Goal: Browse casually: Explore the website without a specific task or goal

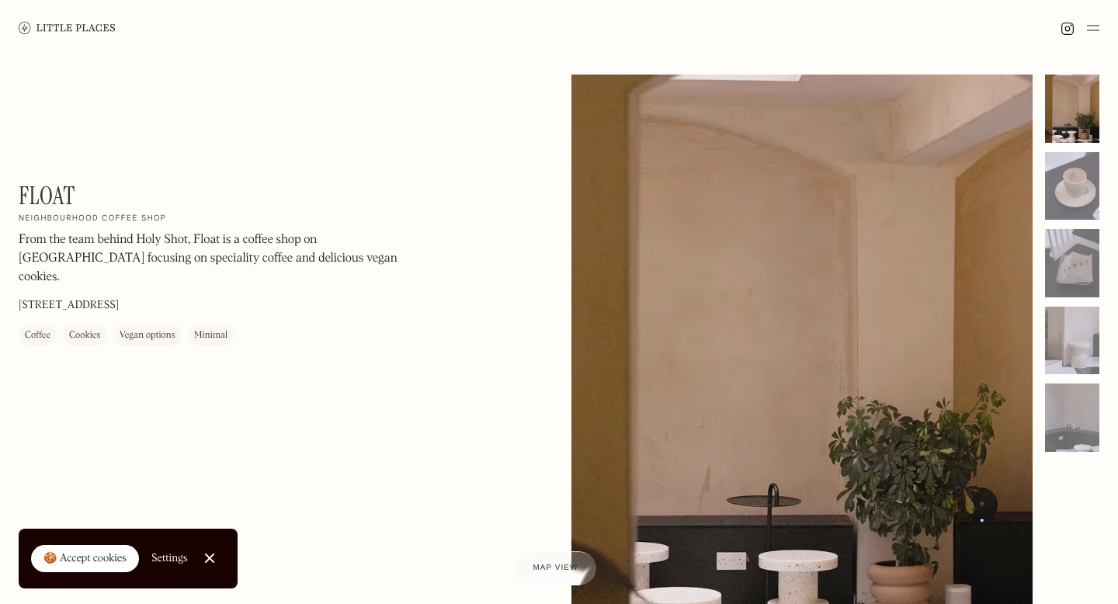
click at [56, 29] on img at bounding box center [67, 28] width 97 height 12
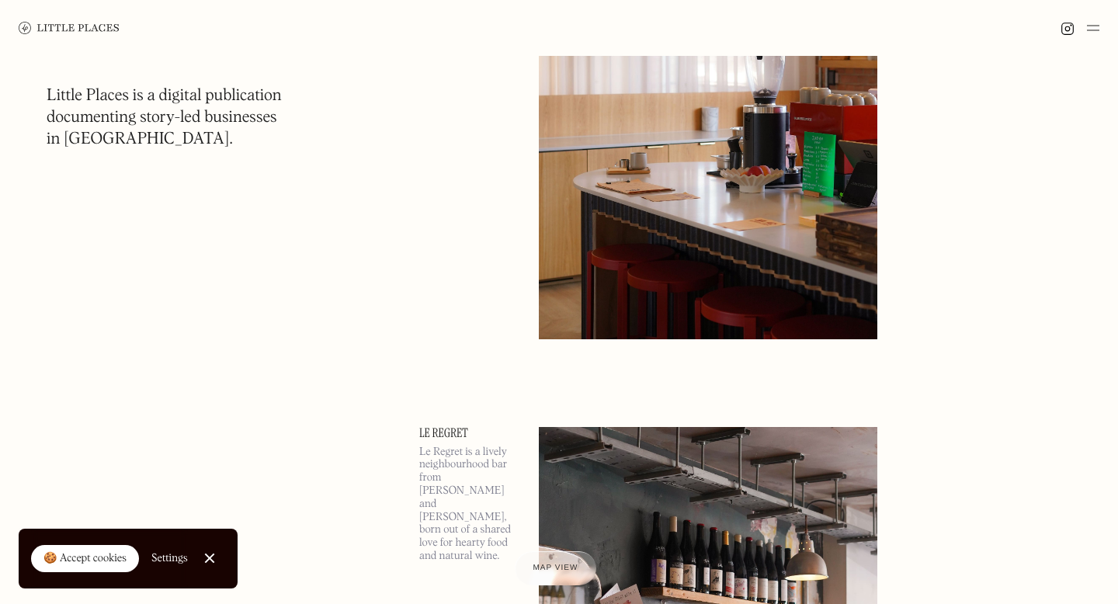
scroll to position [2259, 0]
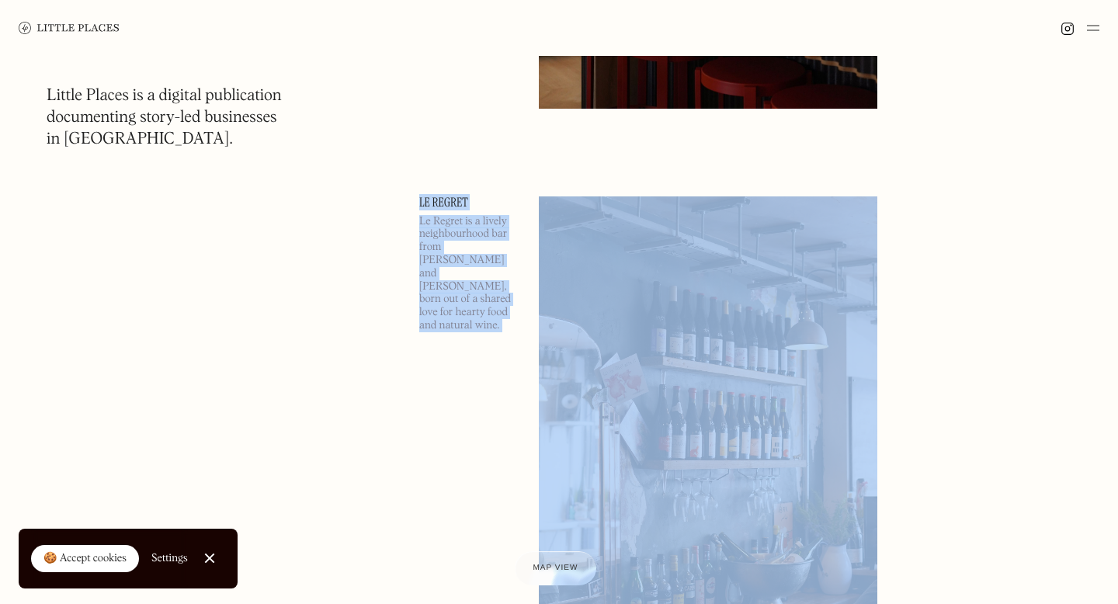
drag, startPoint x: 430, startPoint y: 164, endPoint x: 676, endPoint y: 273, distance: 270.2
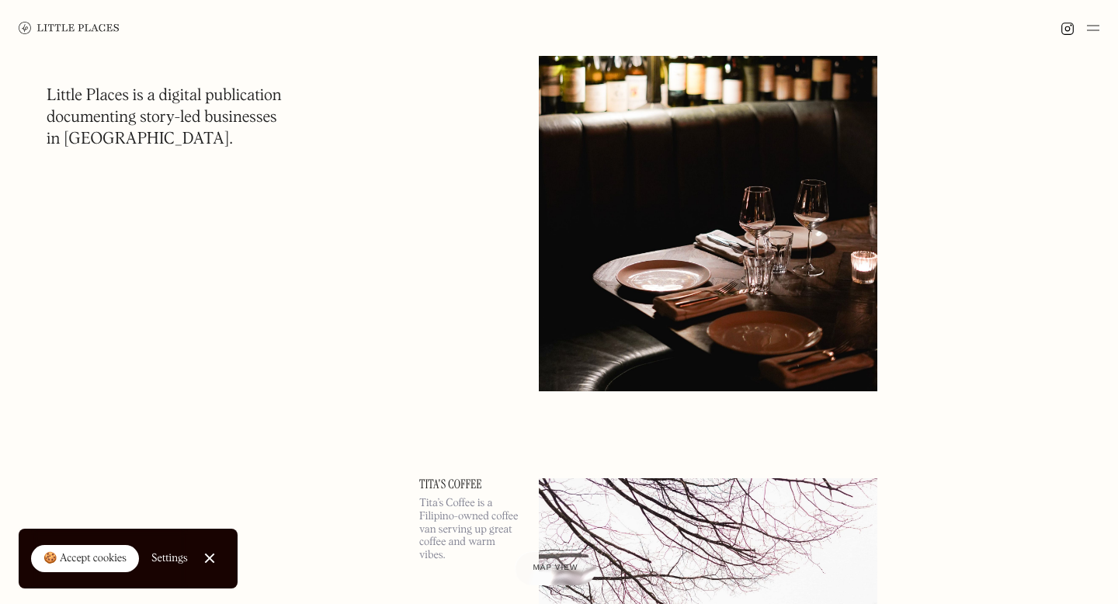
scroll to position [13177, 0]
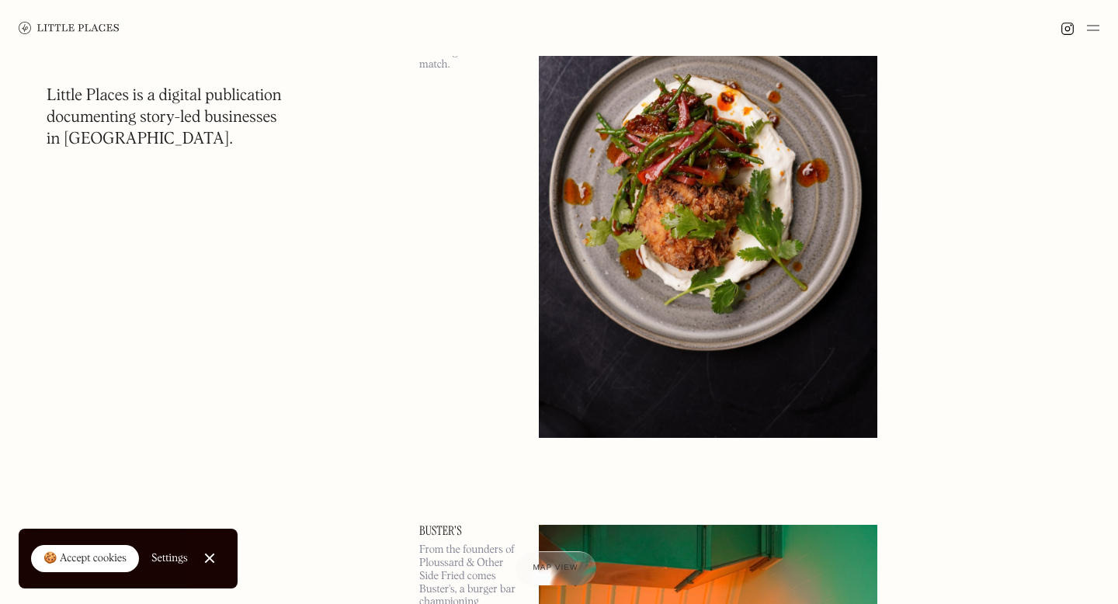
scroll to position [17336, 0]
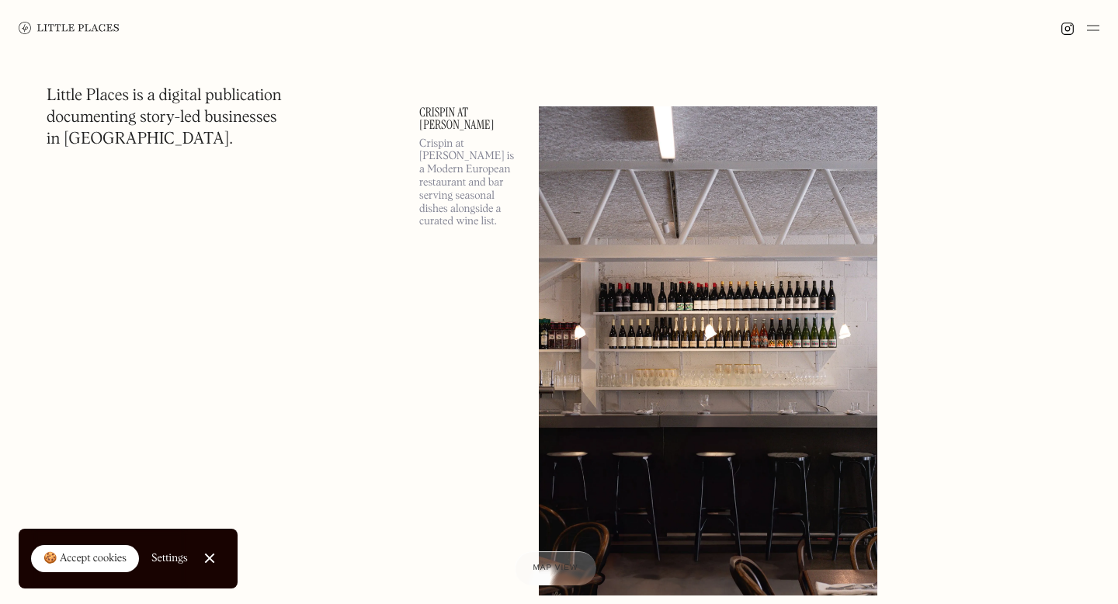
scroll to position [42152, 0]
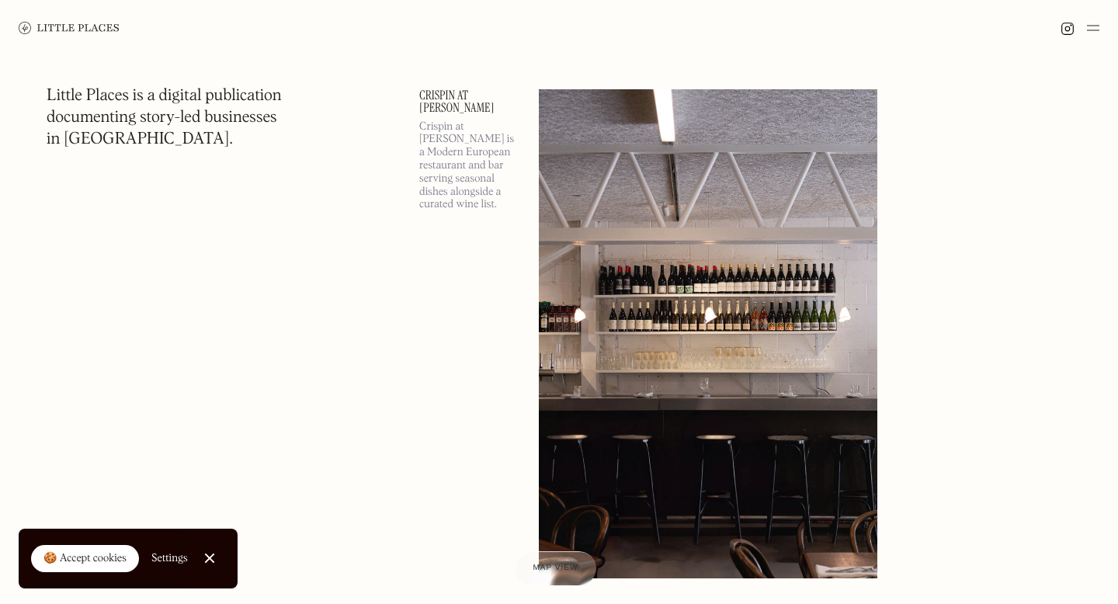
click at [191, 120] on h1 "Little Places is a digital publication documenting story-led businesses in [GEO…" at bounding box center [164, 117] width 235 height 65
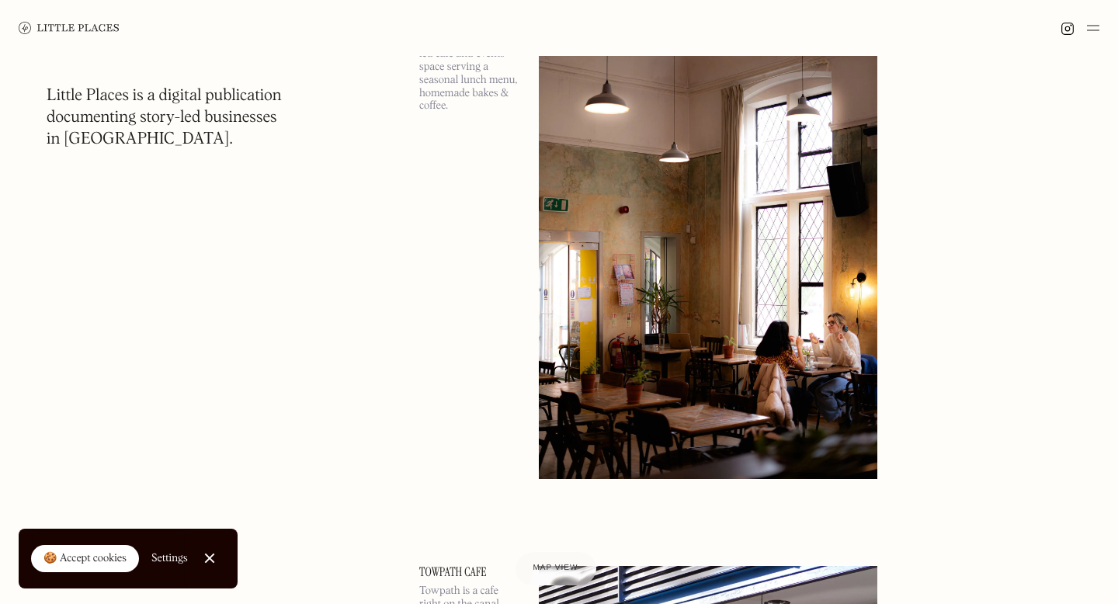
scroll to position [42829, 0]
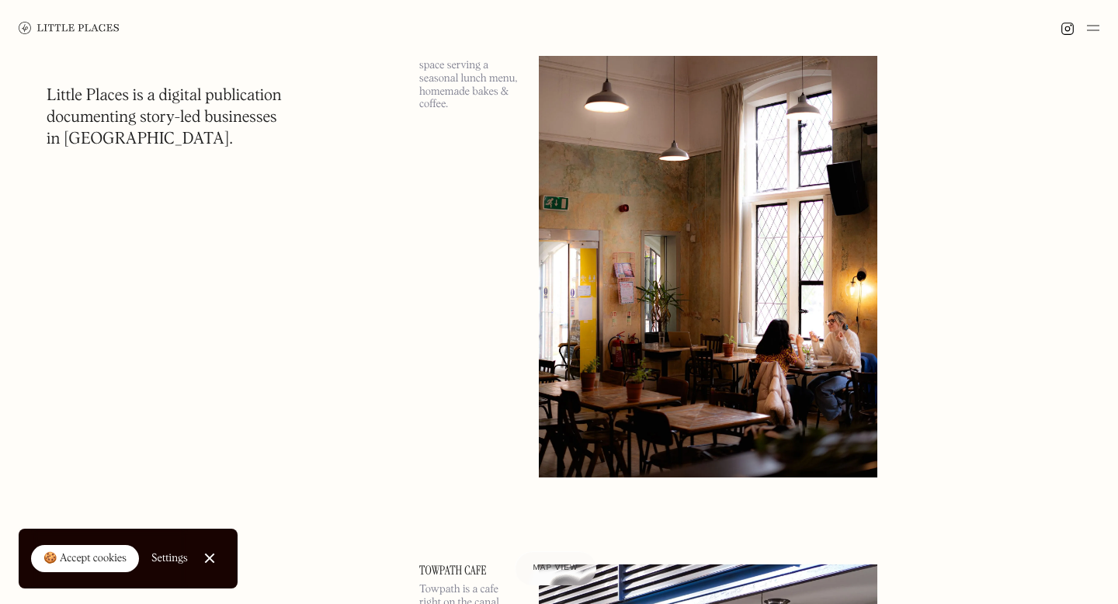
click at [97, 553] on div "🍪 Accept cookies" at bounding box center [84, 559] width 83 height 16
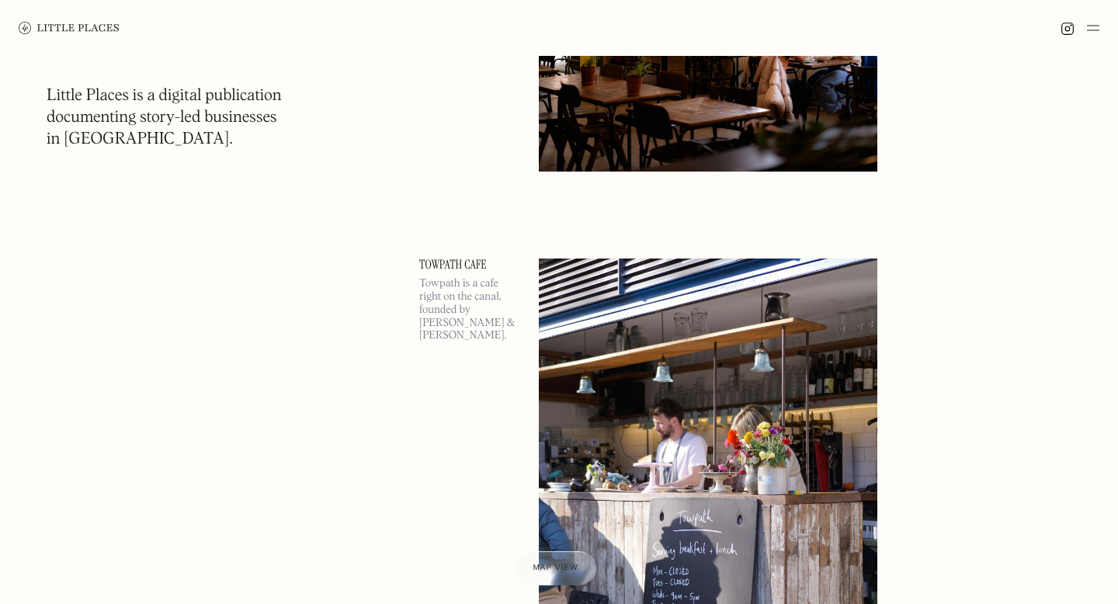
scroll to position [43556, 0]
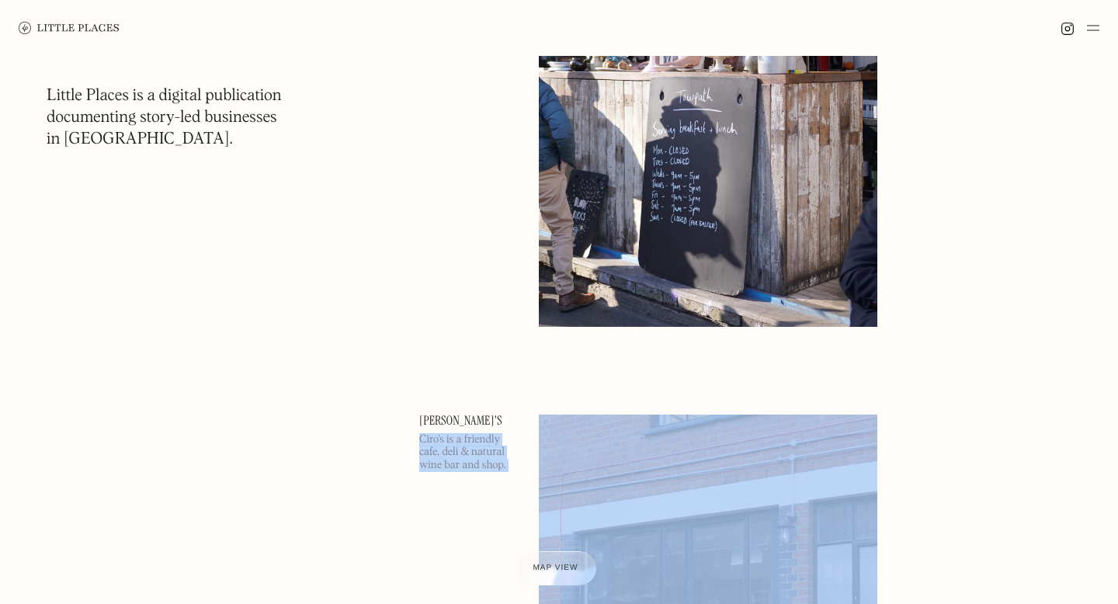
drag, startPoint x: 363, startPoint y: 445, endPoint x: 843, endPoint y: 468, distance: 479.8
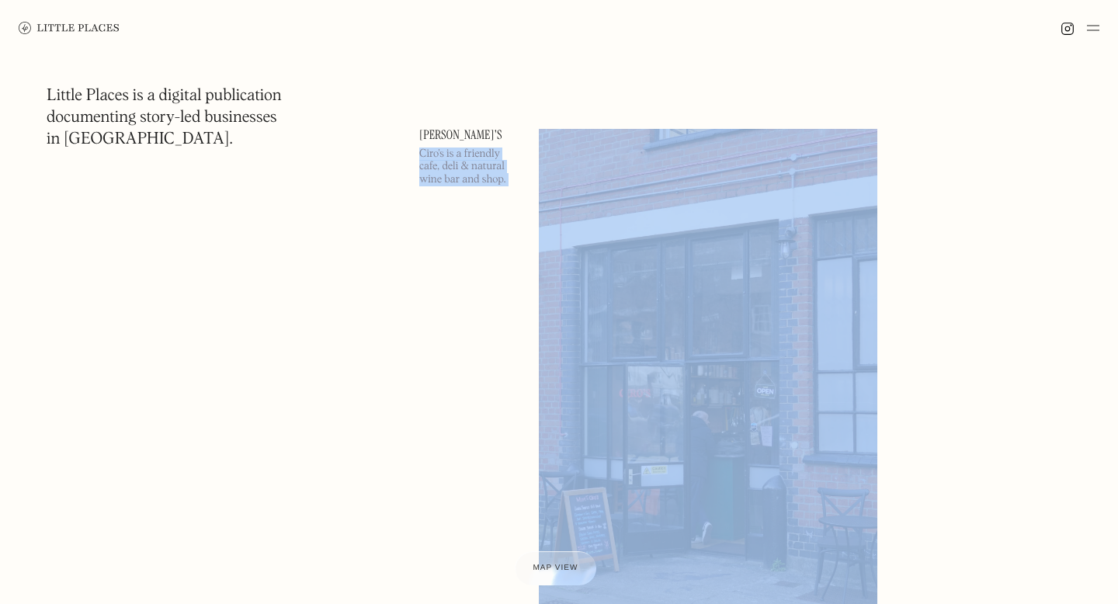
scroll to position [44388, 0]
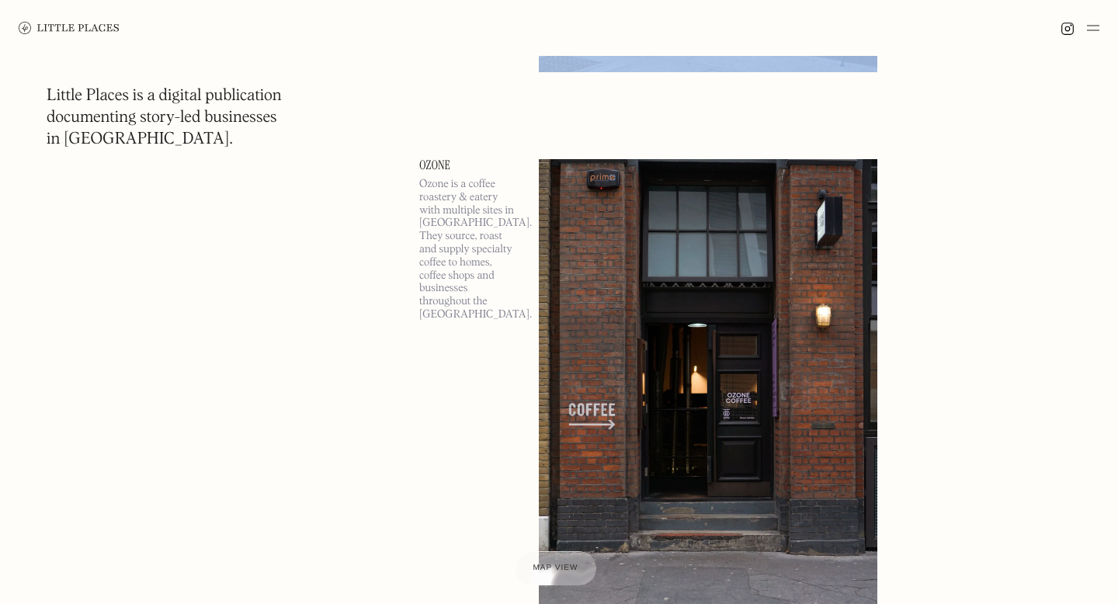
click at [922, 400] on link at bounding box center [780, 400] width 483 height 483
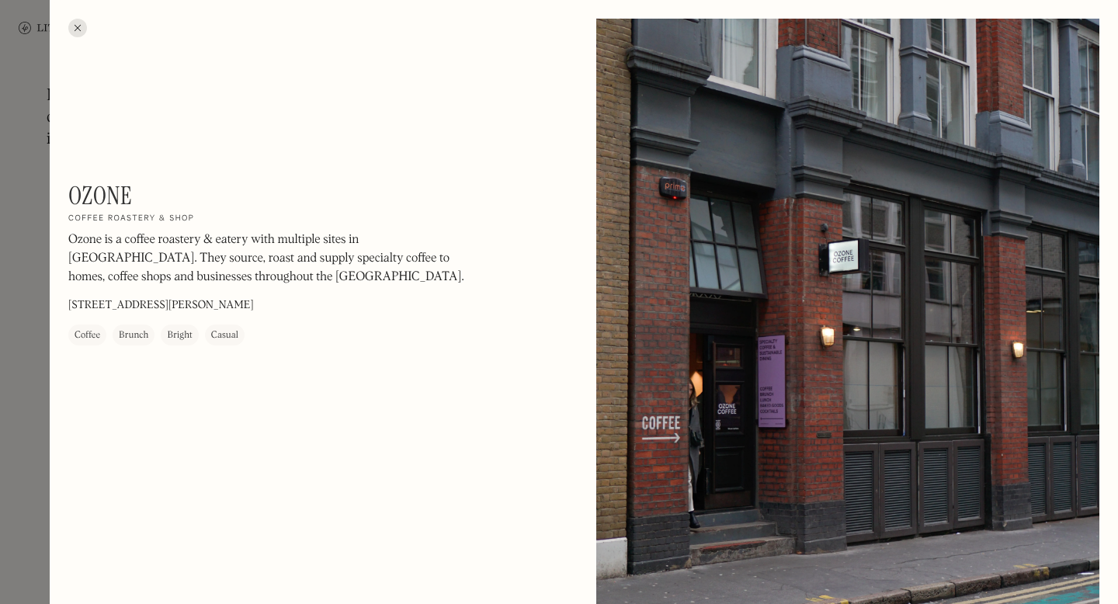
click at [43, 276] on div at bounding box center [559, 302] width 1118 height 604
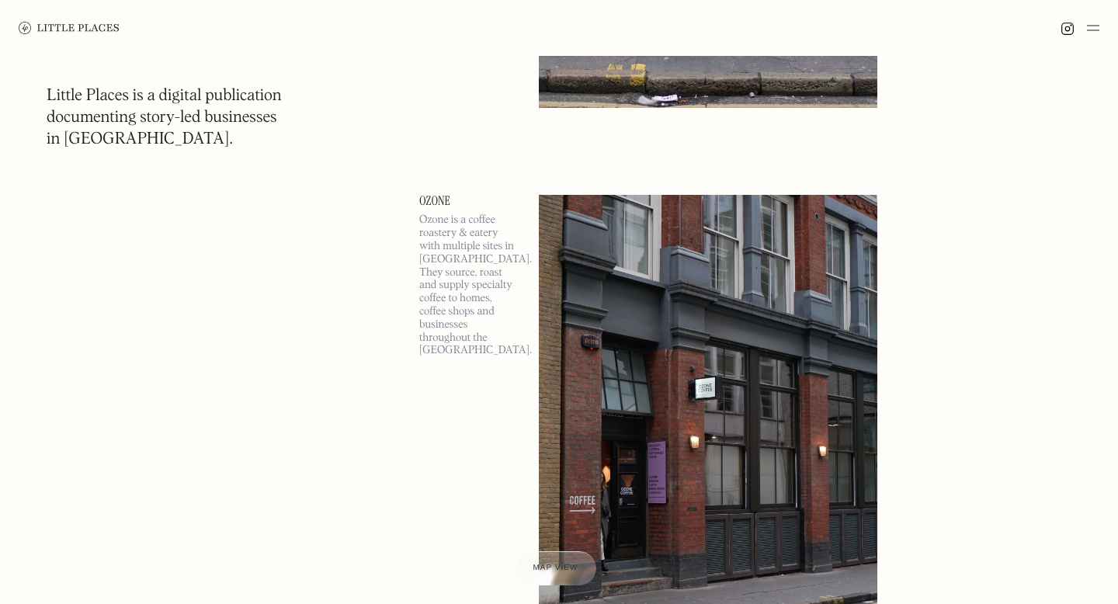
scroll to position [45537, 0]
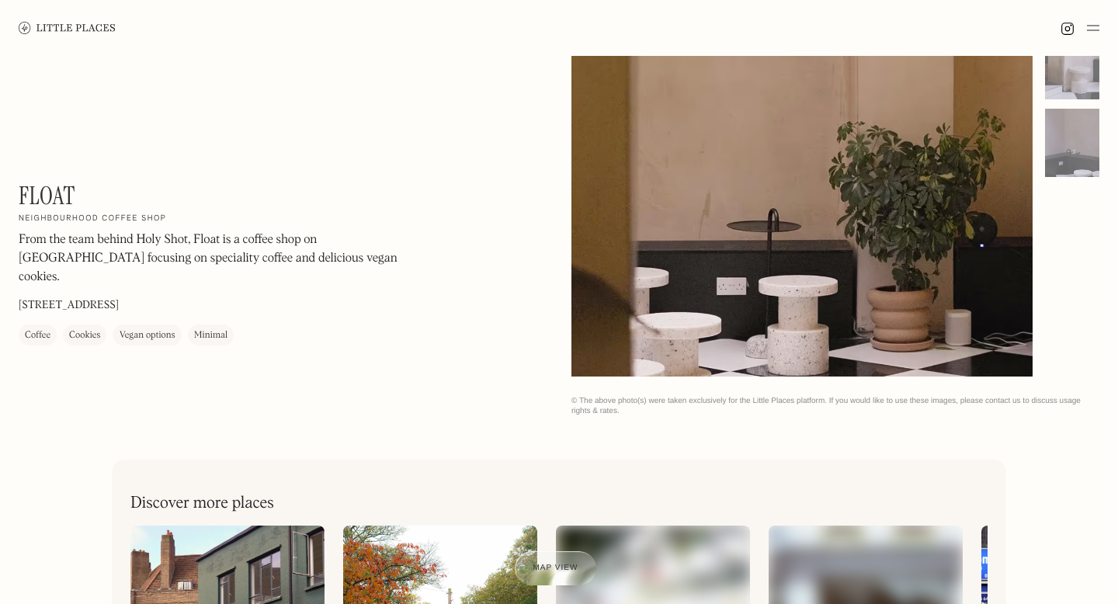
scroll to position [718, 0]
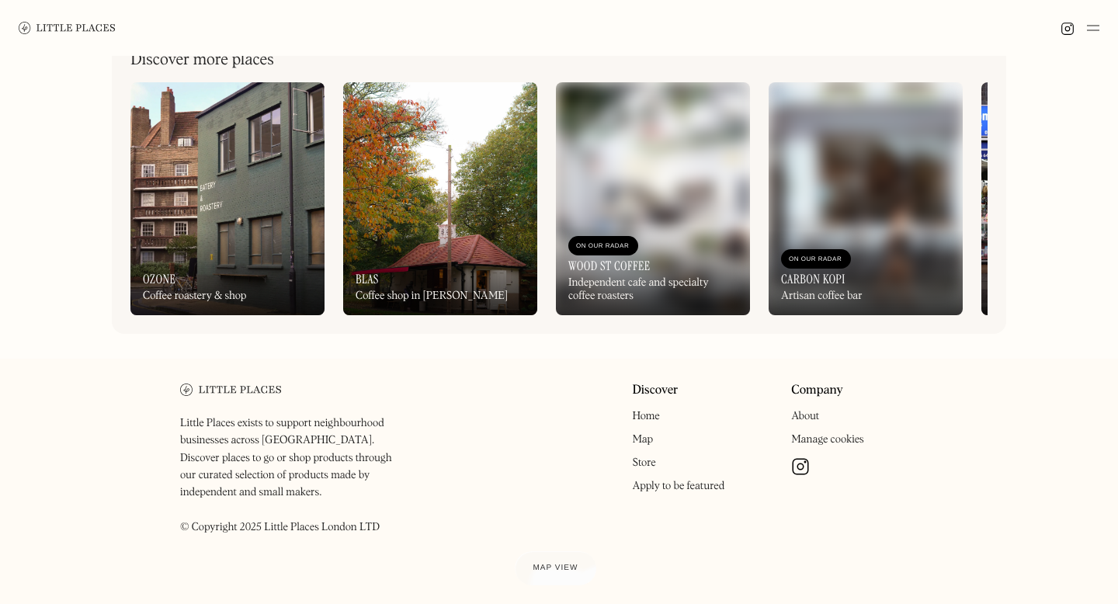
click at [802, 471] on img at bounding box center [800, 466] width 19 height 19
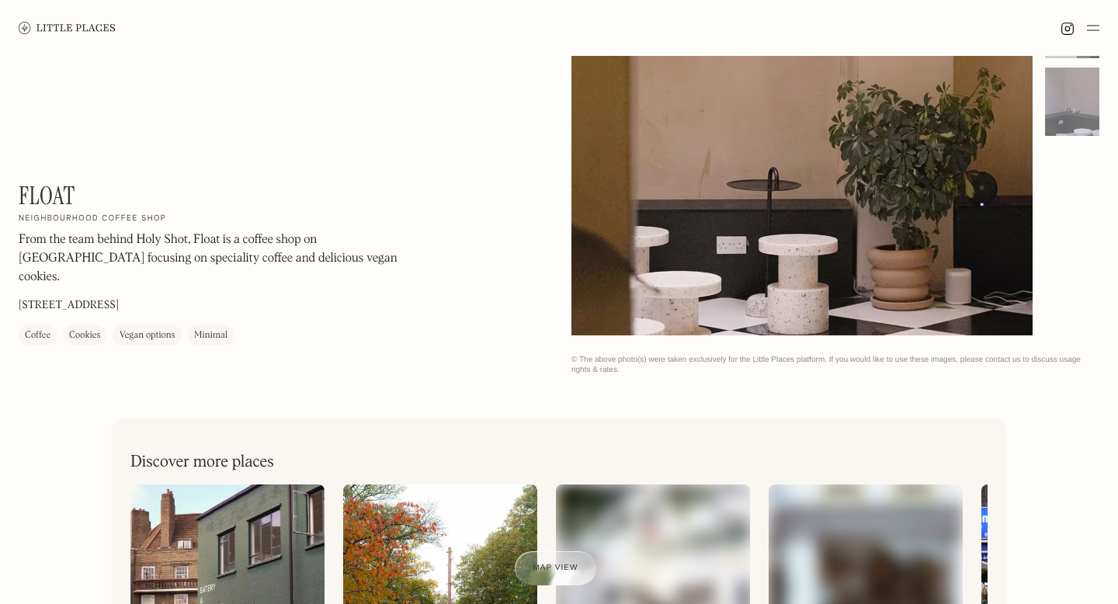
scroll to position [0, 0]
